Goal: Task Accomplishment & Management: Complete application form

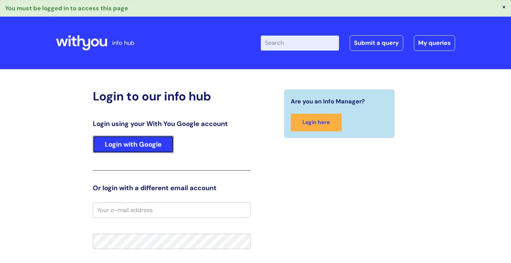
click at [125, 139] on link "Login with Google" at bounding box center [133, 144] width 81 height 17
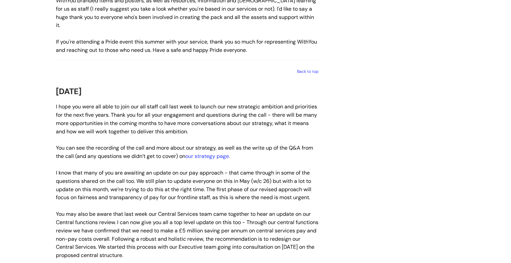
scroll to position [926, 0]
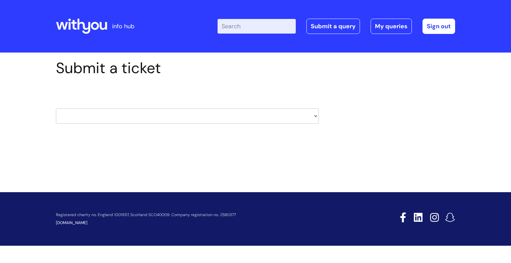
click at [315, 116] on select "HR / People IT and Support Clinical Drug Alerts Finance Accounts Data Support T…" at bounding box center [187, 115] width 263 height 15
select select "learning_and_development"
click at [56, 108] on select "HR / People IT and Support Clinical Drug Alerts Finance Accounts Data Support T…" at bounding box center [187, 115] width 263 height 15
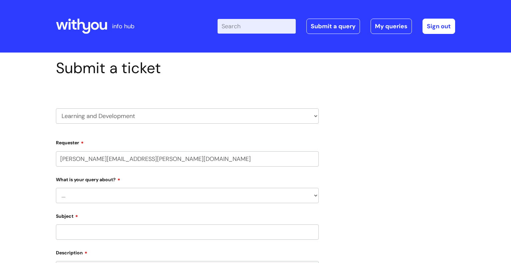
select select "80004286522"
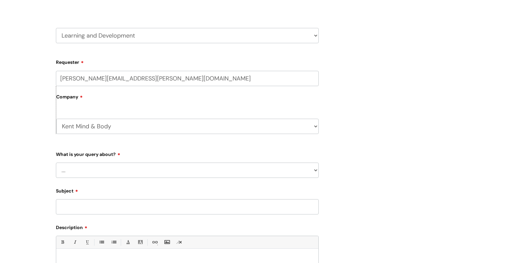
scroll to position [101, 0]
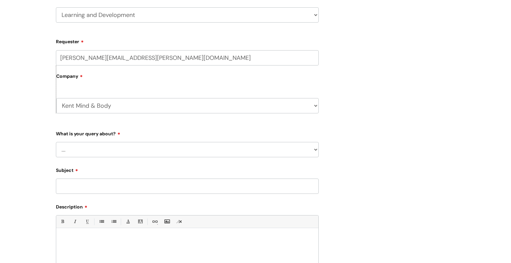
click at [98, 149] on select "... Question about a training course or session booking Ask about apprenticeshi…" at bounding box center [187, 149] width 263 height 15
select select "Question about mandatory or required training"
click at [56, 142] on select "... Question about a training course or session booking Ask about apprenticeshi…" at bounding box center [187, 149] width 263 height 15
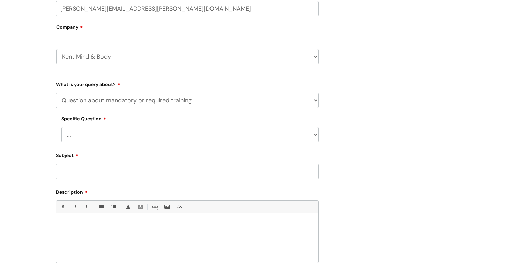
scroll to position [153, 0]
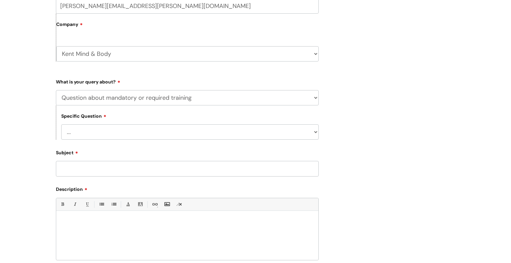
click at [315, 131] on select "... Induction requirements Compliance deadlines Refresher schedule Mandatory tr…" at bounding box center [190, 131] width 258 height 15
select select "Mandatory training content query"
click at [61, 124] on select "... Induction requirements Compliance deadlines Refresher schedule Mandatory tr…" at bounding box center [190, 131] width 258 height 15
click at [146, 166] on input "Subject" at bounding box center [187, 168] width 263 height 15
click at [24, 211] on div "Submit a ticket HR / People IT and Support Clinical Drug Alerts Finance Account…" at bounding box center [255, 126] width 511 height 452
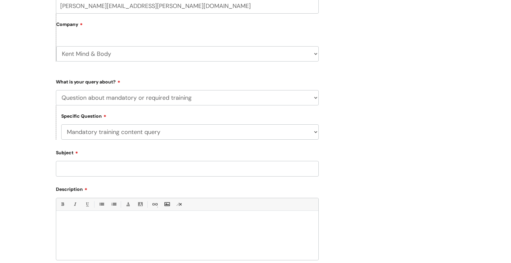
click at [80, 172] on input "Subject" at bounding box center [187, 168] width 263 height 15
paste input "The [PERSON_NAME] Learning on [MEDICAL_DATA] and [MEDICAL_DATA] Awareness."
type input "The [PERSON_NAME] Learning on [MEDICAL_DATA] and [MEDICAL_DATA] Awareness."
click at [85, 226] on div at bounding box center [187, 237] width 262 height 46
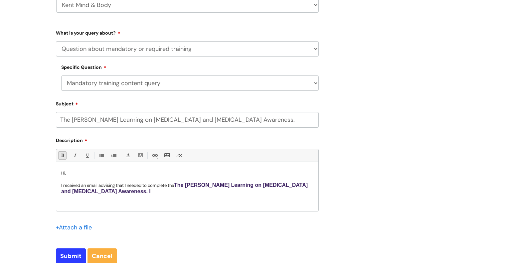
scroll to position [230, 0]
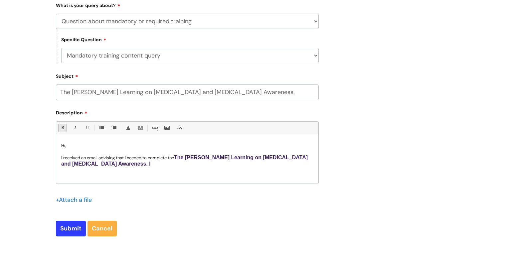
click at [60, 128] on link "Bold (Ctrl-B)" at bounding box center [62, 128] width 8 height 8
click at [63, 126] on link "Bold (Ctrl-B)" at bounding box center [62, 128] width 8 height 8
click at [62, 129] on link "Bold (Ctrl-B)" at bounding box center [62, 128] width 8 height 8
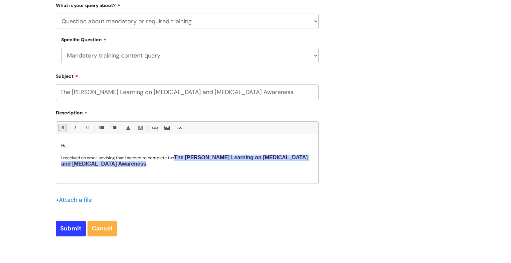
drag, startPoint x: 180, startPoint y: 155, endPoint x: 255, endPoint y: 174, distance: 77.6
click at [255, 174] on div "Hi, I received an email advising that I needed to complete the The [PERSON_NAME…" at bounding box center [187, 161] width 262 height 46
click at [74, 130] on div "Bold (Ctrl-B) Italic (Ctrl-I) Underline(Ctrl-U) • Unordered List (Ctrl-Shift-7)…" at bounding box center [187, 152] width 263 height 63
click at [75, 128] on link "Italic (Ctrl-I)" at bounding box center [75, 128] width 8 height 8
click at [73, 129] on link "Italic (Ctrl-I)" at bounding box center [75, 128] width 8 height 8
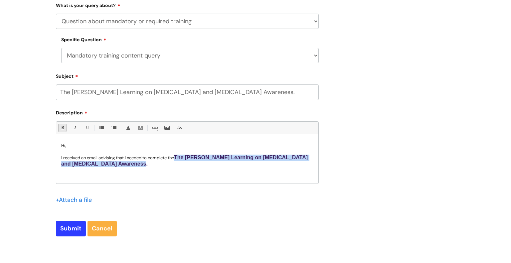
click at [60, 129] on link "Bold (Ctrl-B)" at bounding box center [62, 128] width 8 height 8
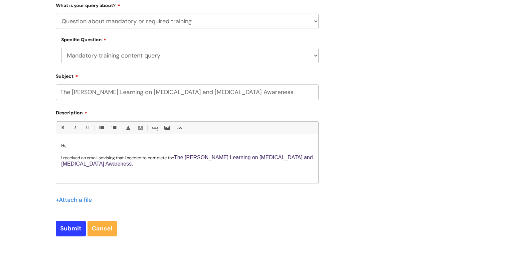
click at [136, 167] on p "I received an email advising that I needed to complete the The [PERSON_NAME] Le…" at bounding box center [187, 161] width 252 height 13
click at [128, 128] on link "Font Color" at bounding box center [128, 128] width 8 height 8
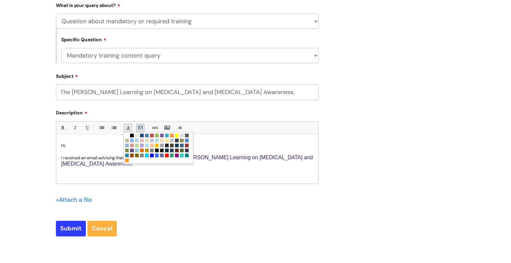
click at [140, 130] on link "Back Color" at bounding box center [140, 128] width 8 height 8
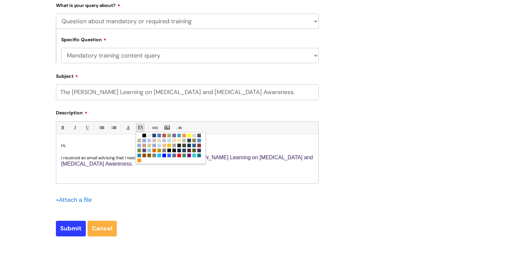
click at [102, 143] on p "Hi," at bounding box center [187, 146] width 252 height 6
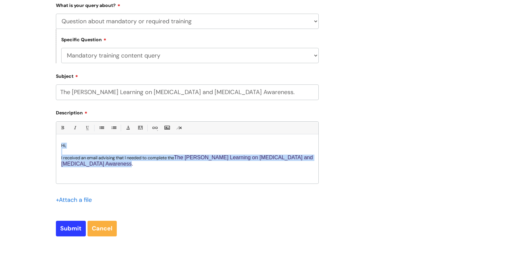
drag, startPoint x: 91, startPoint y: 150, endPoint x: 125, endPoint y: 163, distance: 37.3
click at [125, 163] on div "Hi, I received an email advising that I needed to complete the The [PERSON_NAME…" at bounding box center [187, 161] width 262 height 46
click at [63, 125] on link "Bold (Ctrl-B)" at bounding box center [62, 128] width 8 height 8
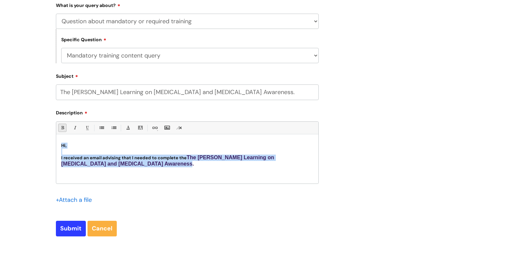
click at [63, 125] on link "Bold (Ctrl-B)" at bounding box center [62, 128] width 8 height 8
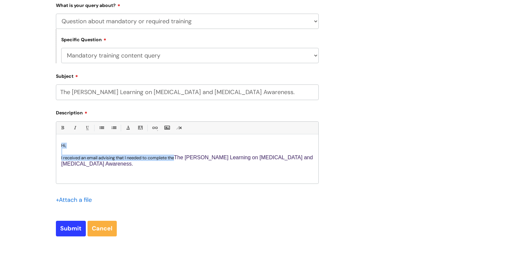
click at [120, 169] on div "Hi, I received an email advising that I needed to complete the The [PERSON_NAME…" at bounding box center [187, 161] width 262 height 46
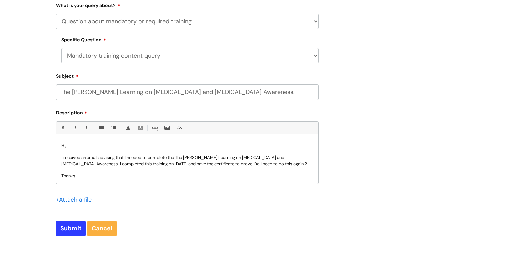
scroll to position [1, 0]
click at [83, 200] on input "file" at bounding box center [72, 199] width 33 height 8
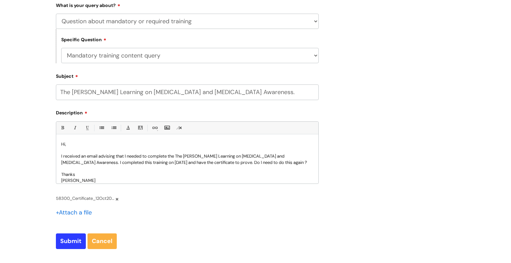
click at [70, 212] on input "file" at bounding box center [72, 212] width 33 height 8
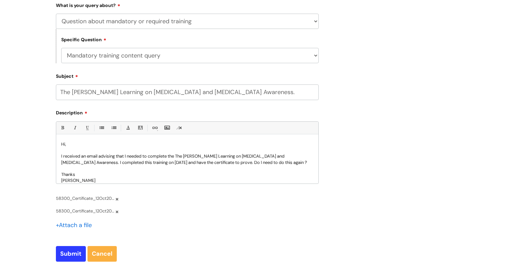
click at [235, 164] on p "I received an email advising that I needed to complete the The [PERSON_NAME] Le…" at bounding box center [187, 159] width 252 height 12
click at [68, 256] on input "Submit" at bounding box center [71, 253] width 30 height 15
type input "Please Wait..."
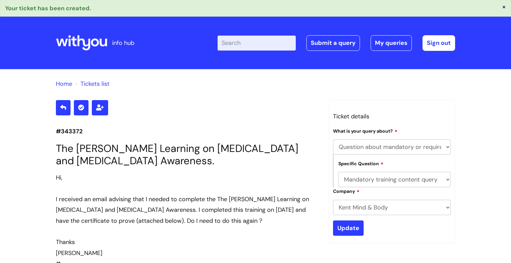
select select "Question about mandatory or required training"
select select "Mandatory training content query"
click at [400, 39] on link "My queries" at bounding box center [391, 42] width 41 height 15
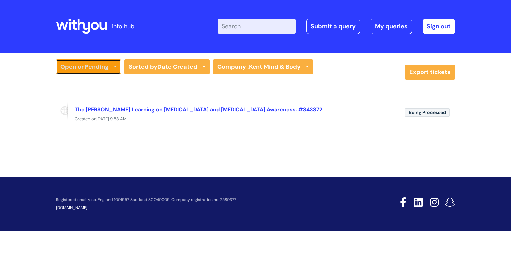
click at [114, 66] on link "Open or Pending" at bounding box center [88, 66] width 65 height 15
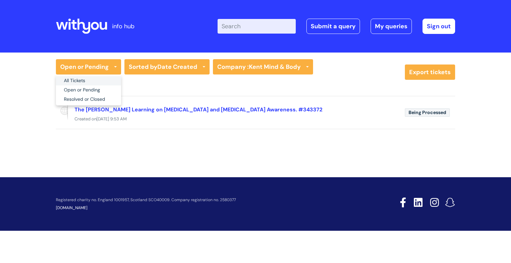
click at [110, 81] on link "All Tickets" at bounding box center [88, 80] width 65 height 9
